Goal: Task Accomplishment & Management: Manage account settings

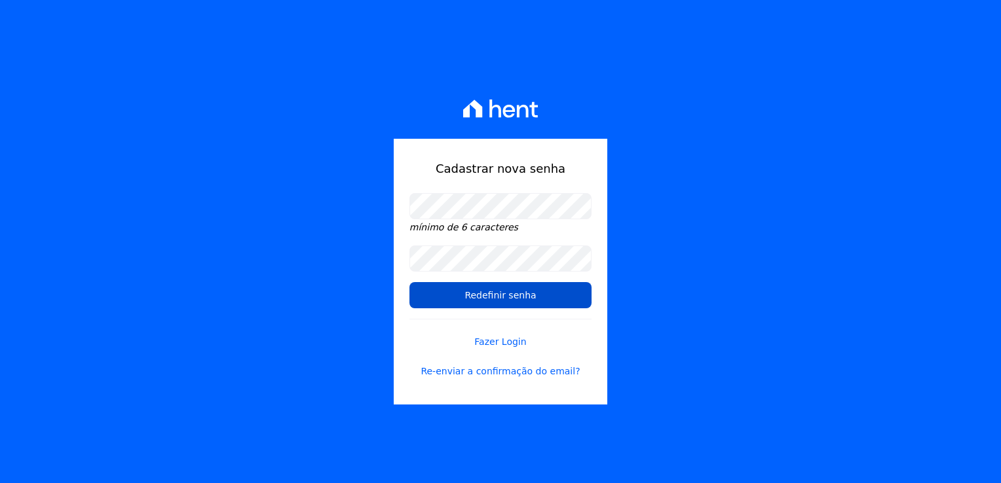
click at [580, 294] on input "Redefinir senha" at bounding box center [500, 295] width 182 height 26
click at [479, 299] on input "Redefinir senha" at bounding box center [500, 295] width 182 height 26
click at [490, 298] on input "Redefinir senha" at bounding box center [500, 295] width 182 height 26
click at [418, 306] on input "Redefinir senha" at bounding box center [500, 295] width 182 height 26
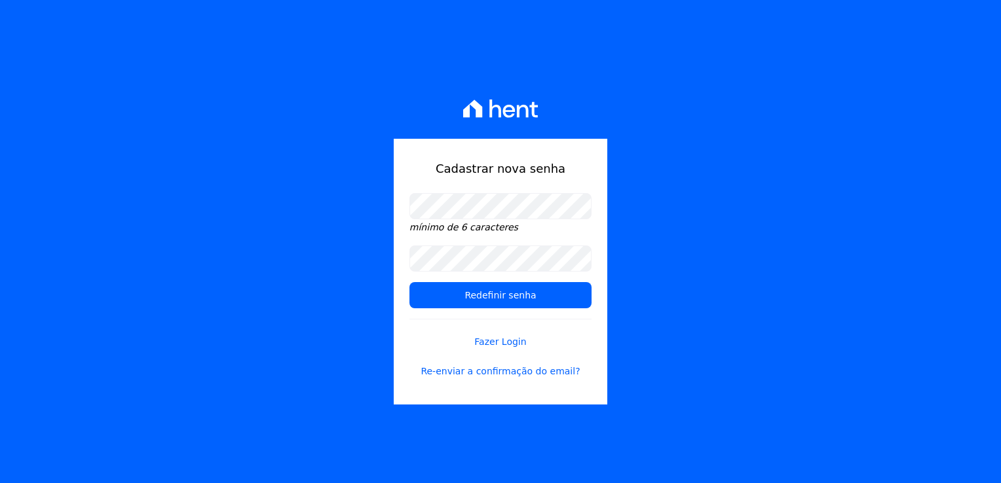
click at [409, 63] on div "Cadastrar nova senha mínimo de 6 caracteres Redefinir senha Fazer Login Re-envi…" at bounding box center [500, 241] width 1001 height 483
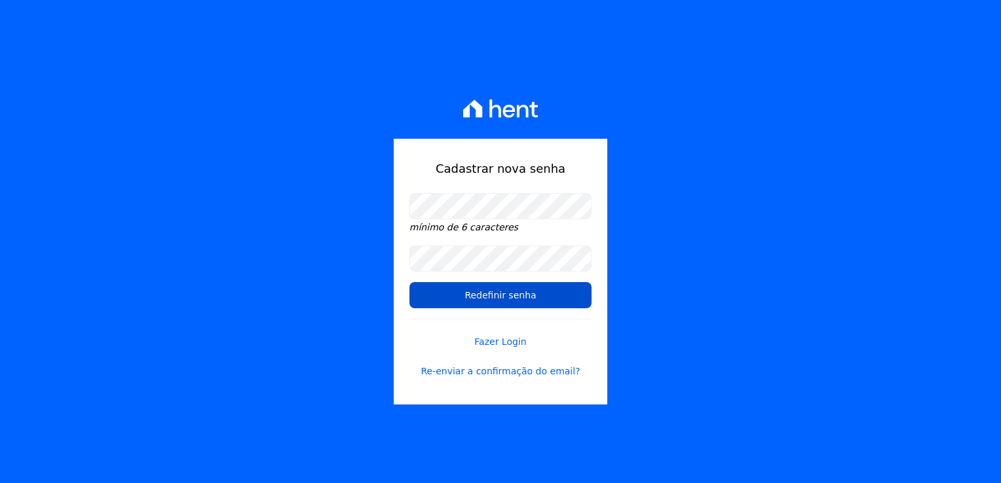
click at [464, 289] on input "Redefinir senha" at bounding box center [500, 295] width 182 height 26
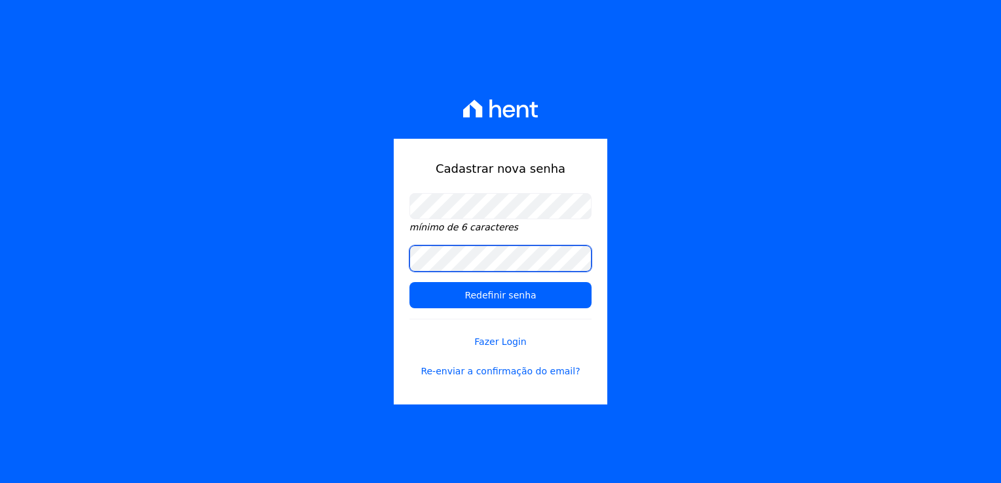
click at [492, 249] on form "mínimo de 6 caracteres Redefinir senha Fazer Login Re-enviar a confirmação do e…" at bounding box center [500, 293] width 182 height 201
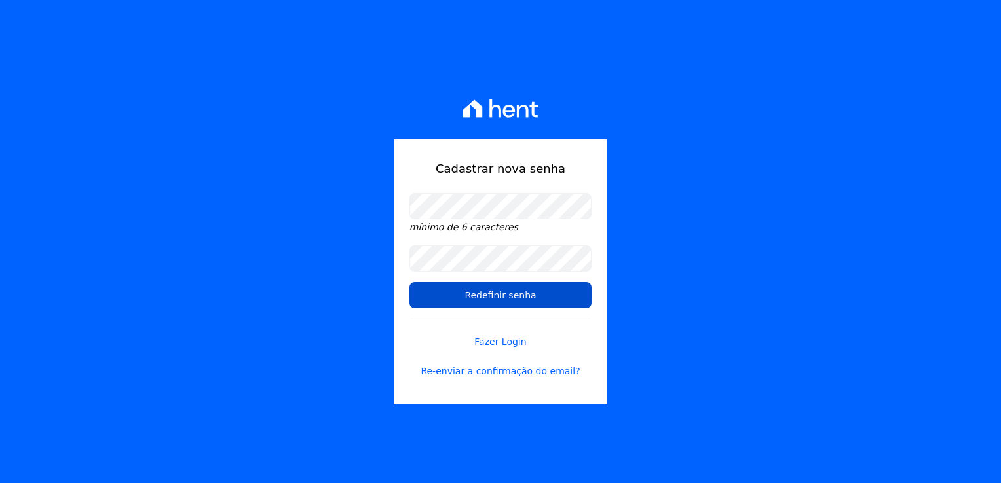
click at [492, 295] on input "Redefinir senha" at bounding box center [500, 295] width 182 height 26
click at [509, 289] on input "Redefinir senha" at bounding box center [500, 295] width 182 height 26
click at [474, 296] on input "Redefinir senha" at bounding box center [500, 295] width 182 height 26
click at [529, 302] on input "Redefinir senha" at bounding box center [500, 295] width 182 height 26
click at [464, 298] on input "Redefinir senha" at bounding box center [500, 295] width 182 height 26
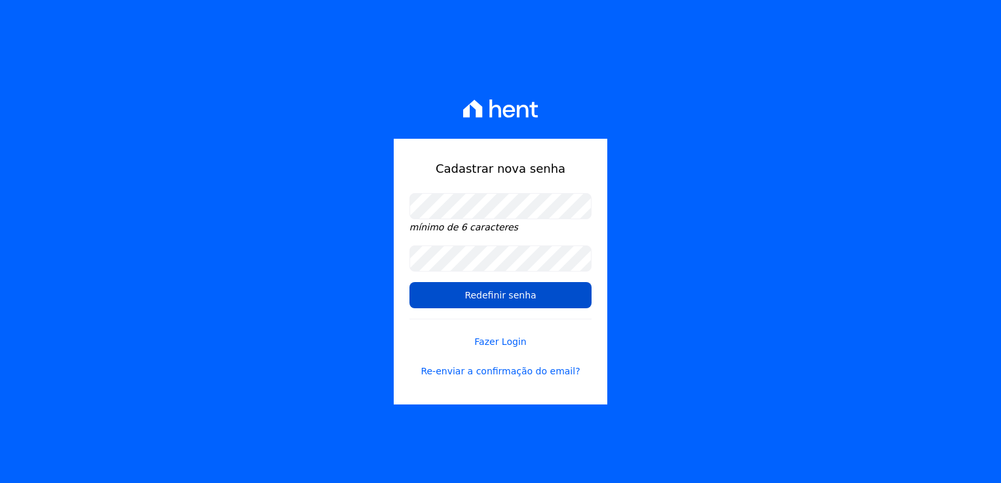
click at [501, 295] on input "Redefinir senha" at bounding box center [500, 295] width 182 height 26
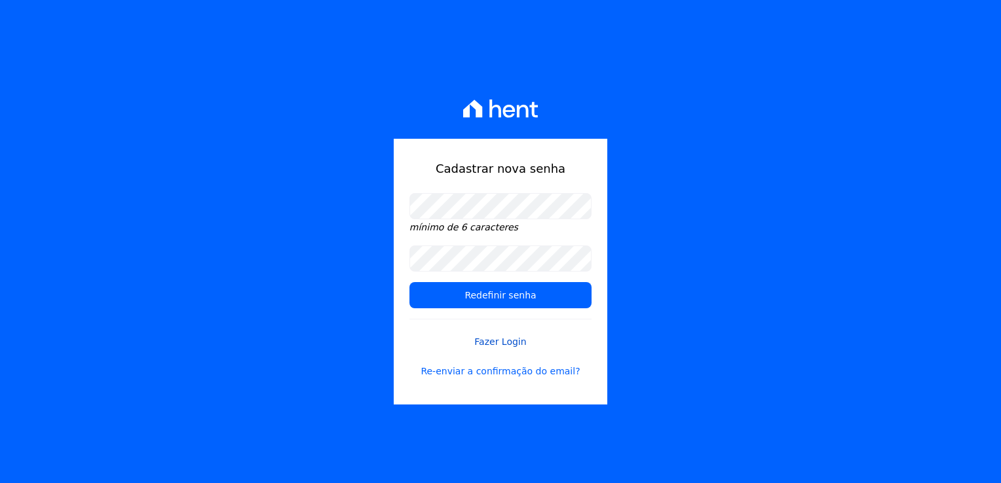
click at [504, 343] on link "Fazer Login" at bounding box center [500, 334] width 182 height 30
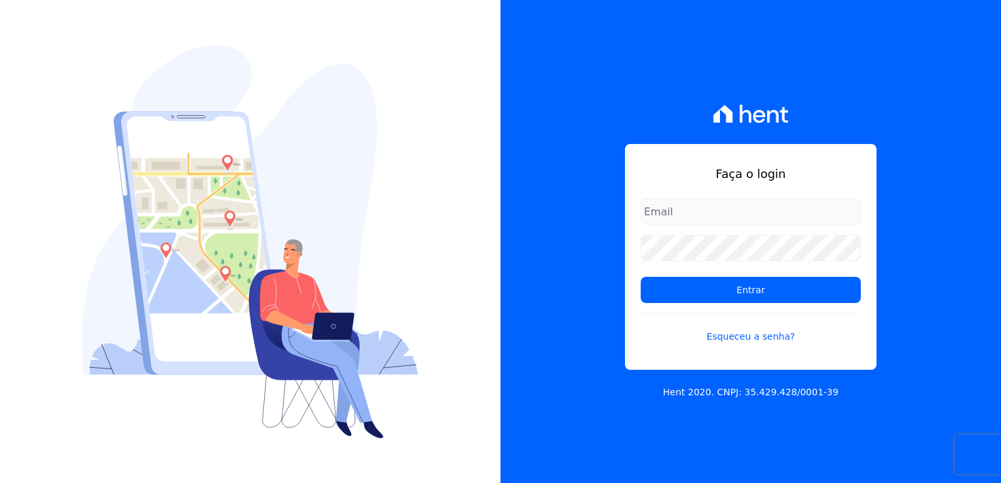
click at [661, 213] on input "email" at bounding box center [750, 211] width 220 height 26
type input "[PERSON_NAME][EMAIL_ADDRESS][DOMAIN_NAME]"
click at [722, 261] on form "raquel.pradie@porto5.com.br Entrar Esqueceu a senha?" at bounding box center [750, 278] width 220 height 161
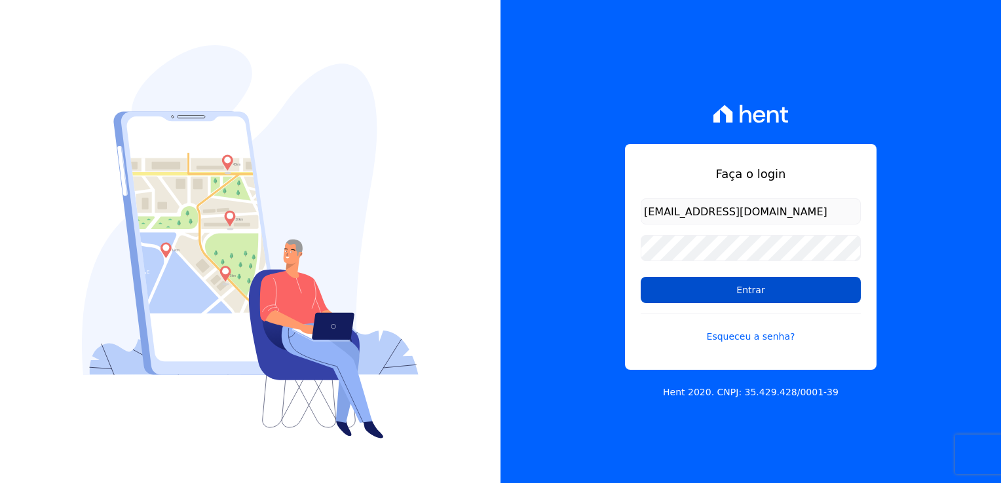
click at [784, 297] on input "Entrar" at bounding box center [750, 290] width 220 height 26
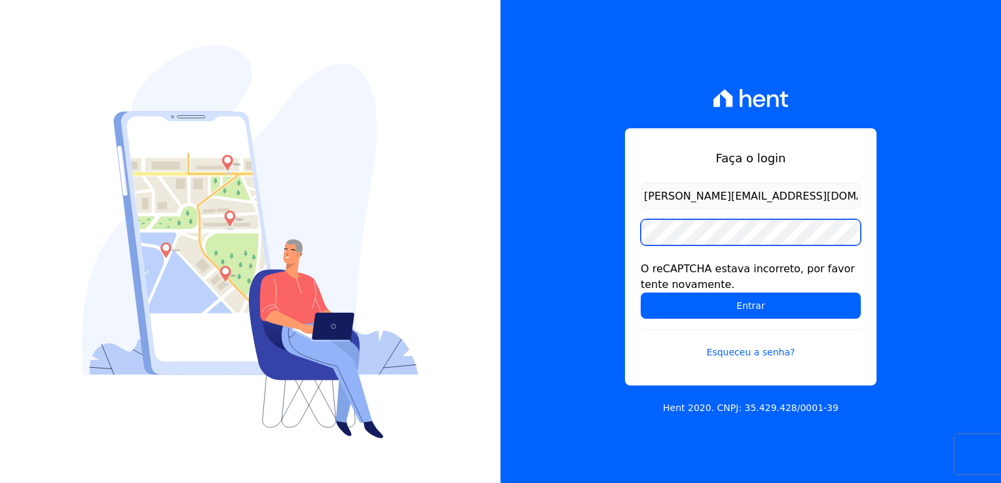
click at [640, 293] on input "Entrar" at bounding box center [750, 306] width 220 height 26
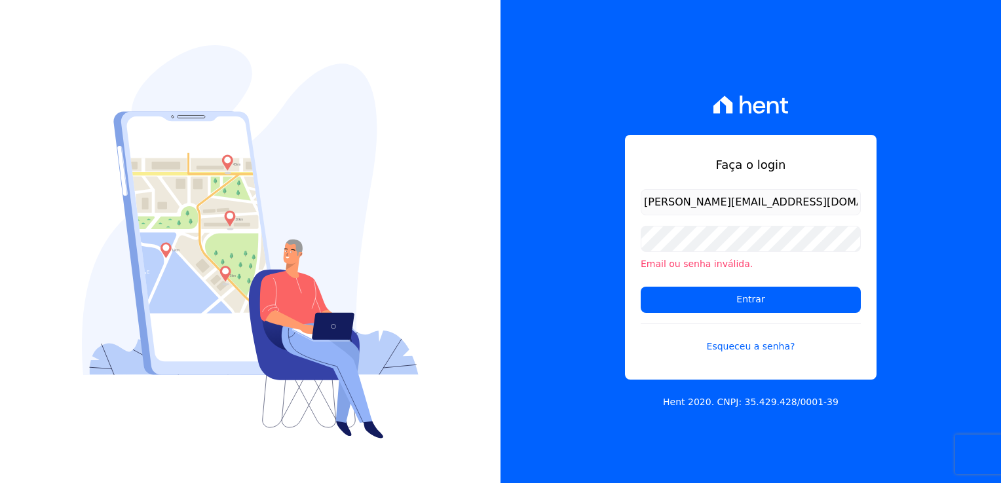
click at [741, 255] on div "Email ou senha inválida." at bounding box center [750, 248] width 220 height 45
click at [699, 305] on input "Entrar" at bounding box center [750, 300] width 220 height 26
drag, startPoint x: 772, startPoint y: 208, endPoint x: 762, endPoint y: 220, distance: 15.9
click at [762, 220] on form "[PERSON_NAME][EMAIL_ADDRESS][DOMAIN_NAME] Email ou senha inválida. Entrar Esque…" at bounding box center [750, 279] width 220 height 180
click at [571, 282] on div "Faça o login [PERSON_NAME][EMAIL_ADDRESS][DOMAIN_NAME] Email ou senha inválida.…" at bounding box center [750, 241] width 500 height 483
